Goal: Task Accomplishment & Management: Manage account settings

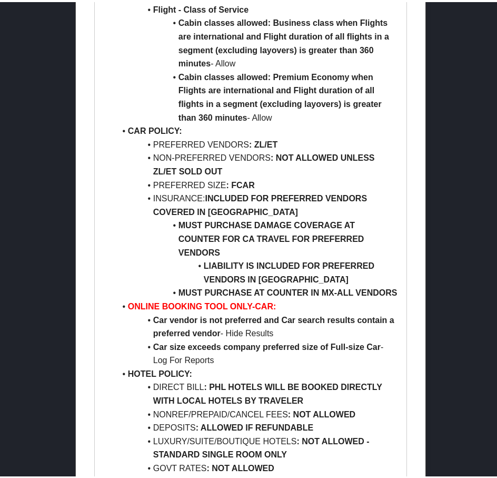
scroll to position [5607, 0]
